Goal: Task Accomplishment & Management: Manage account settings

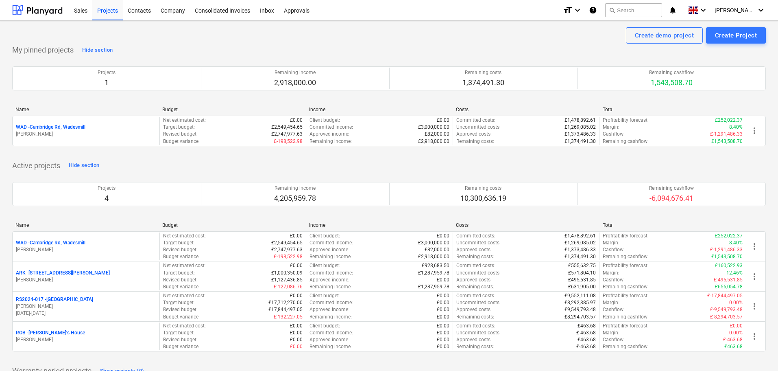
click at [57, 271] on p "ARK - 2 Galley [PERSON_NAME]" at bounding box center [63, 272] width 94 height 7
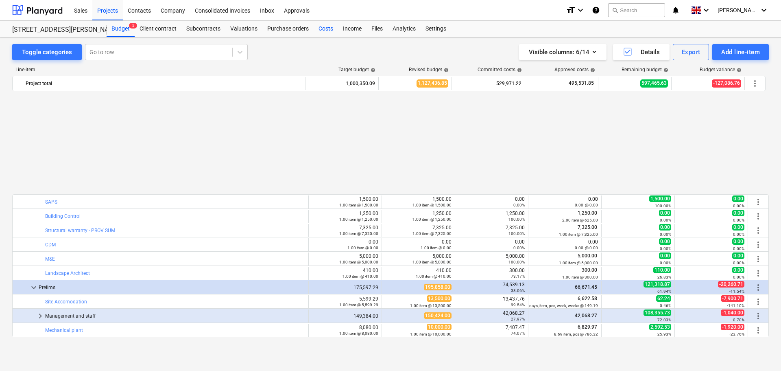
click at [327, 29] on div "Costs" at bounding box center [326, 29] width 24 height 16
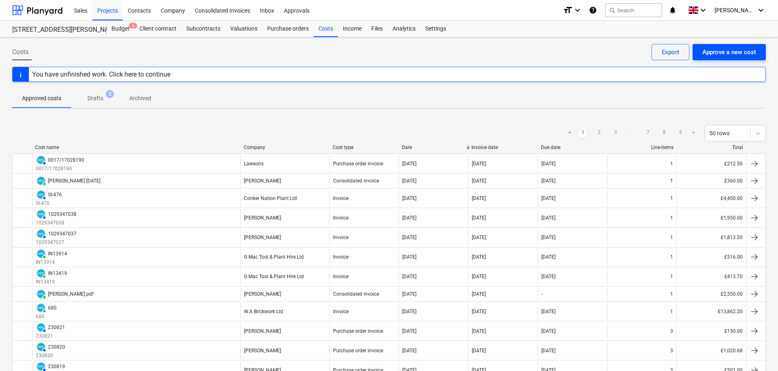
click at [720, 52] on div "Approve a new cost" at bounding box center [730, 52] width 54 height 11
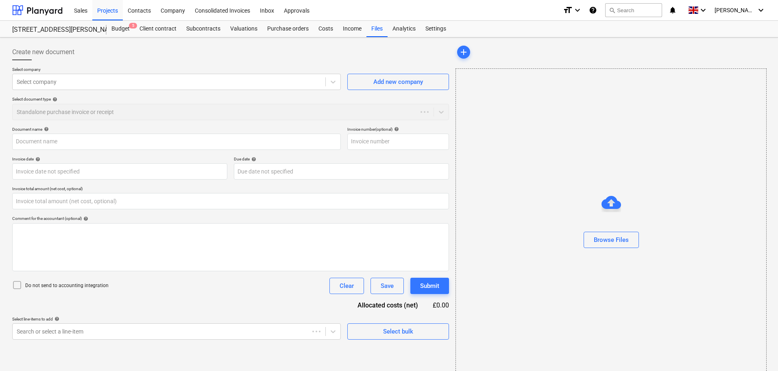
type input "0.00"
click at [604, 240] on div "Browse Files" at bounding box center [611, 239] width 35 height 11
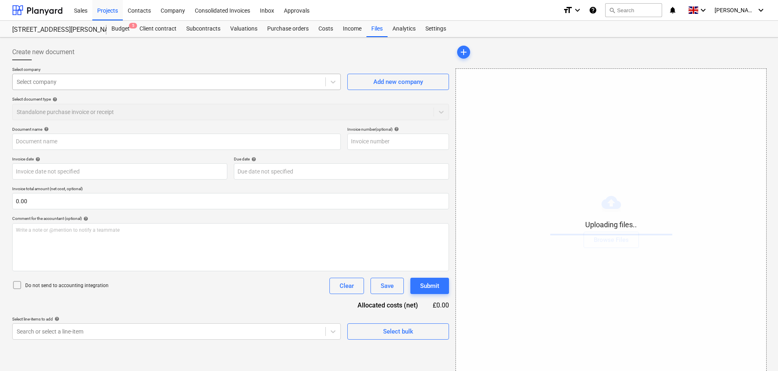
type input "WhatsApp Image [DATE] at 18.46.29_92649654.jpg"
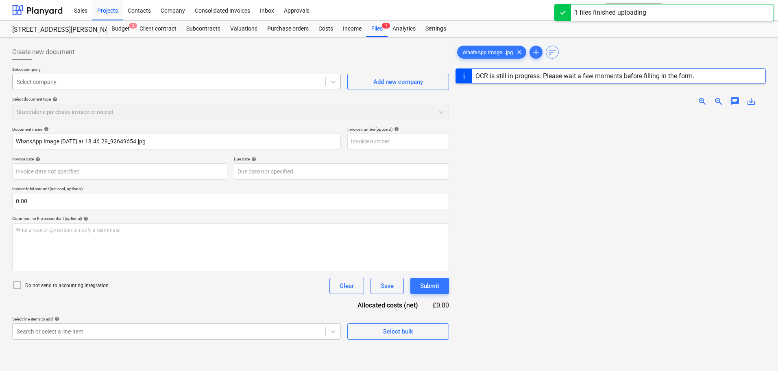
click at [48, 81] on div at bounding box center [169, 82] width 305 height 8
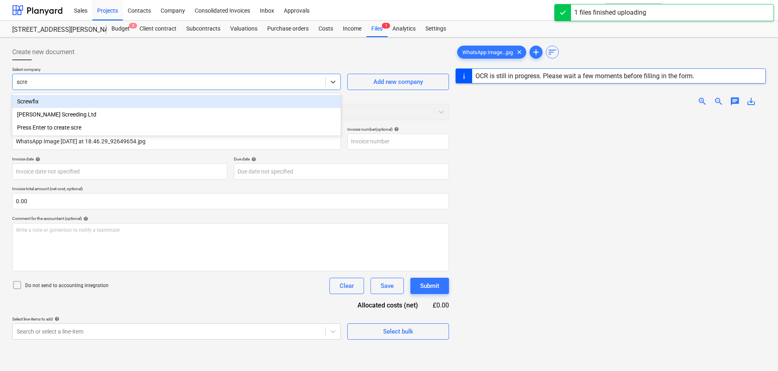
type input "screw"
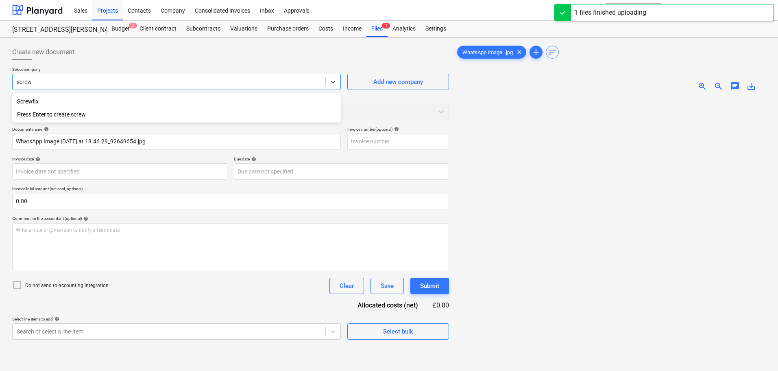
click at [40, 103] on div "Screwfix" at bounding box center [176, 101] width 329 height 13
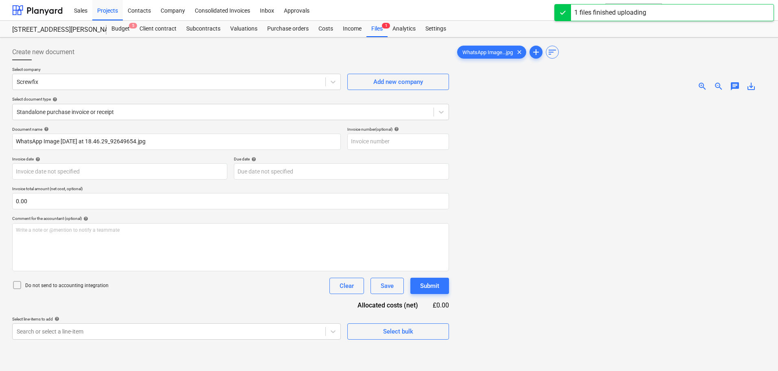
click at [163, 55] on div "Create new document" at bounding box center [230, 52] width 437 height 16
click at [64, 171] on body "Sales Projects Contacts Company Consolidated Invoices Inbox Approvals format_si…" at bounding box center [389, 185] width 778 height 371
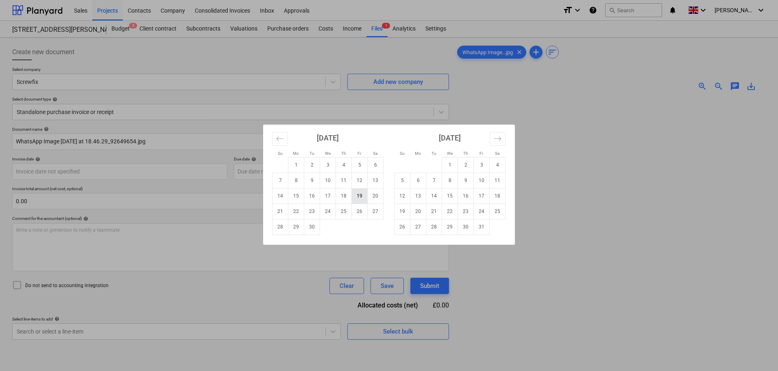
click at [358, 197] on td "19" at bounding box center [360, 195] width 16 height 15
type input "[DATE]"
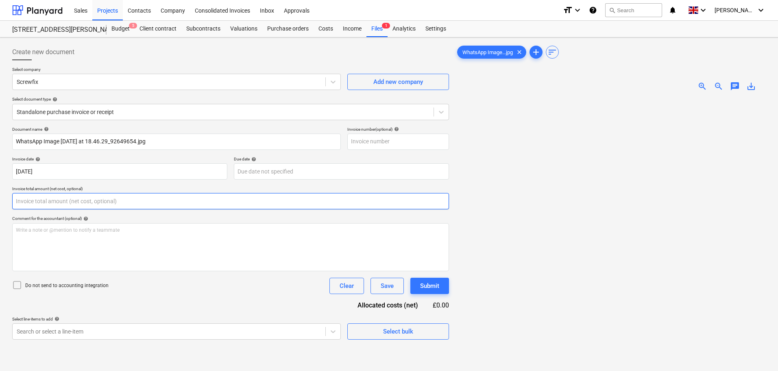
click at [101, 203] on input "text" at bounding box center [230, 201] width 437 height 16
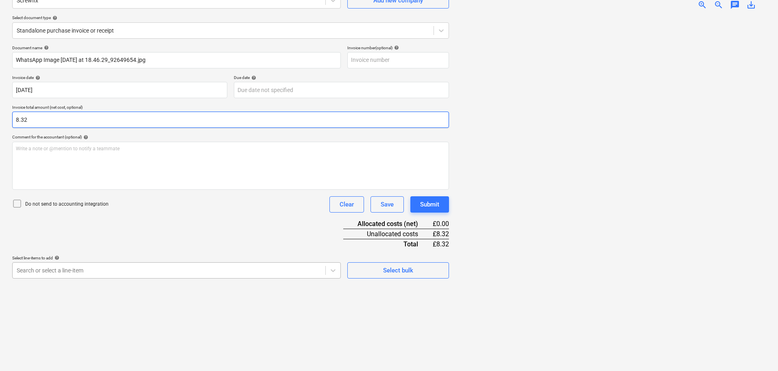
type input "8.32"
click at [162, 272] on body "Sales Projects Contacts Company Consolidated Invoices Inbox Approvals format_si…" at bounding box center [389, 104] width 778 height 371
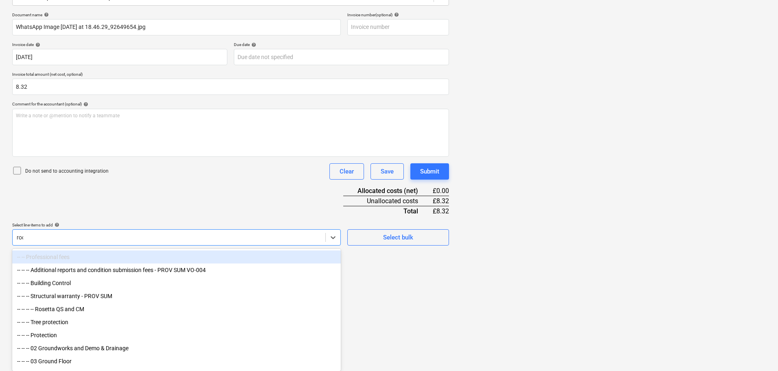
scroll to position [81, 0]
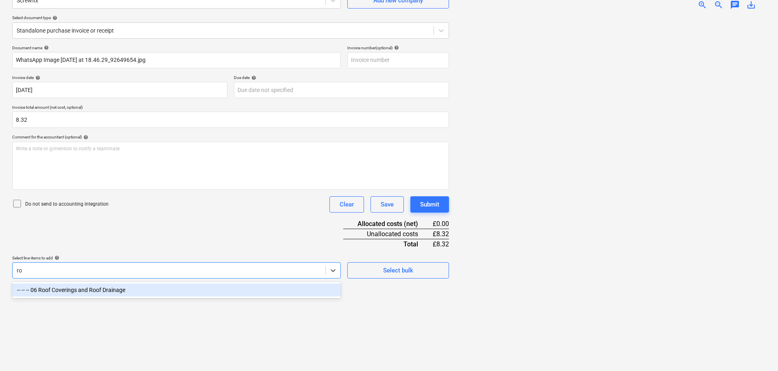
type input "r"
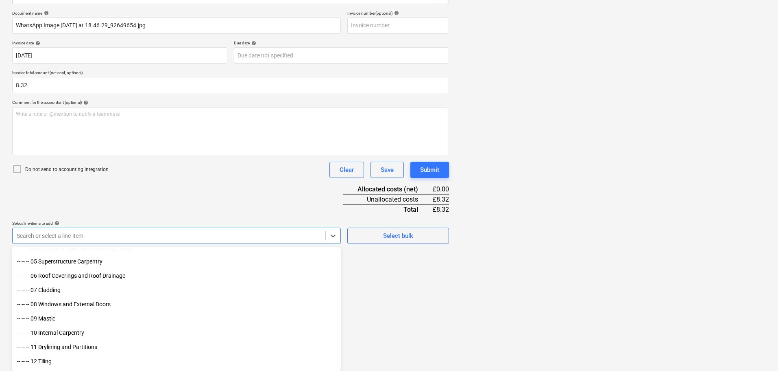
scroll to position [570, 0]
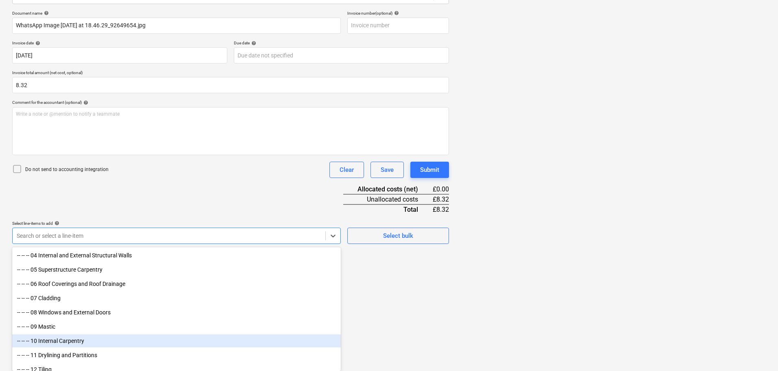
click at [55, 339] on div "-- -- -- 10 Internal Carpentry" at bounding box center [176, 340] width 329 height 13
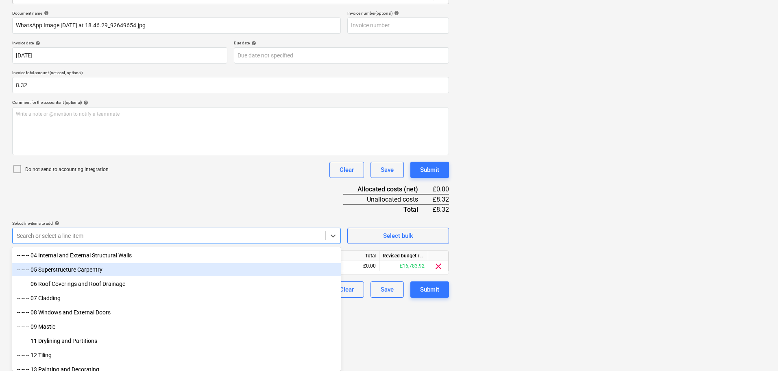
click at [173, 178] on div "Document name help WhatsApp Image [DATE] at 18.46.29_92649654.jpg Invoice numbe…" at bounding box center [230, 154] width 437 height 287
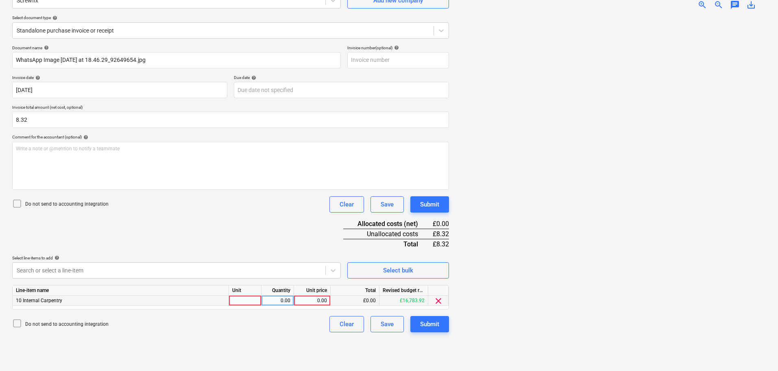
click at [314, 299] on div "0.00" at bounding box center [312, 300] width 30 height 10
type input "8.32"
click at [431, 321] on div "Submit" at bounding box center [429, 324] width 19 height 11
